Goal: Find specific page/section: Find specific page/section

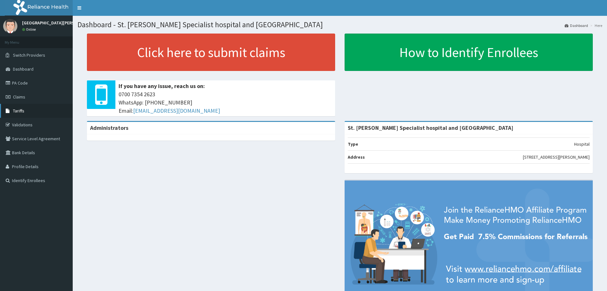
click at [28, 111] on link "Tariffs" at bounding box center [36, 111] width 73 height 14
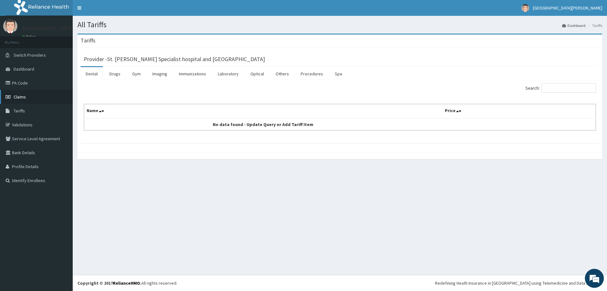
click at [25, 96] on span "Claims" at bounding box center [20, 97] width 12 height 6
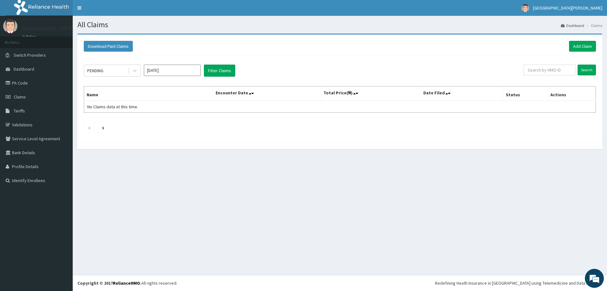
click at [244, 95] on th "Encounter Date" at bounding box center [267, 93] width 108 height 15
click at [35, 85] on link "PA Code" at bounding box center [36, 83] width 73 height 14
